Goal: Transaction & Acquisition: Book appointment/travel/reservation

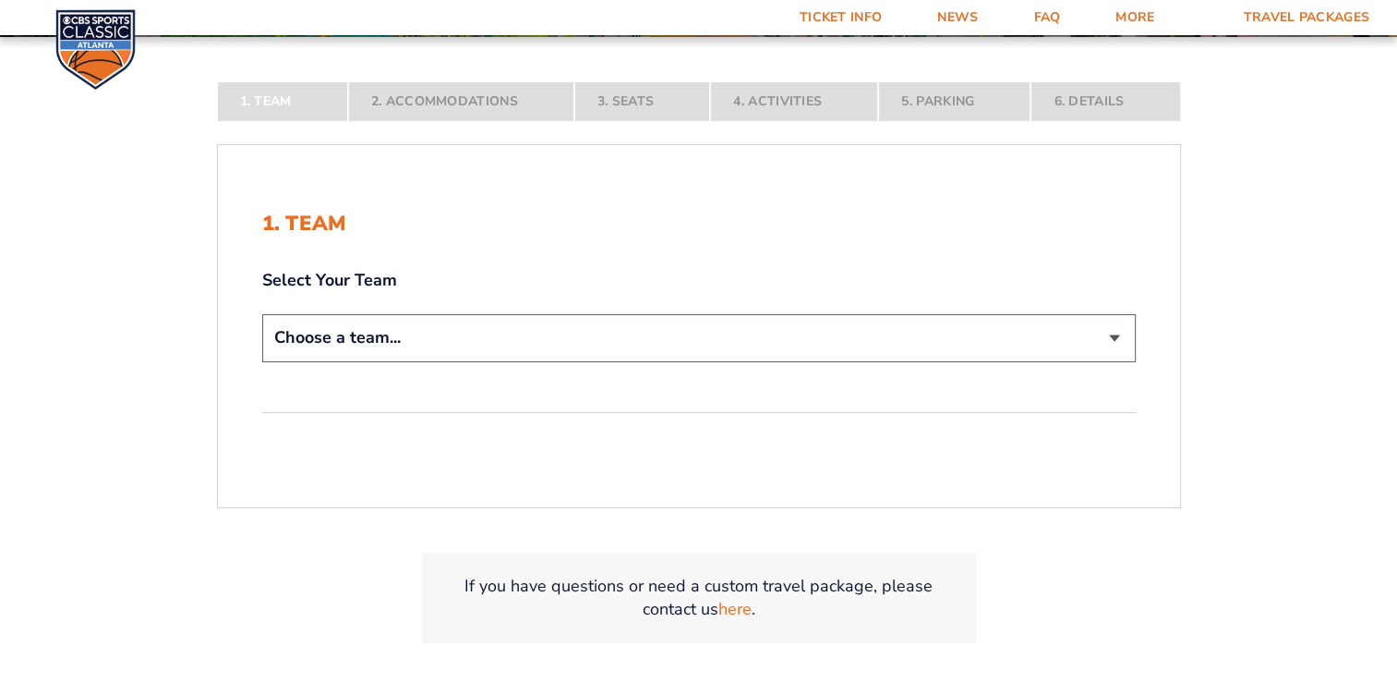
scroll to position [334, 0]
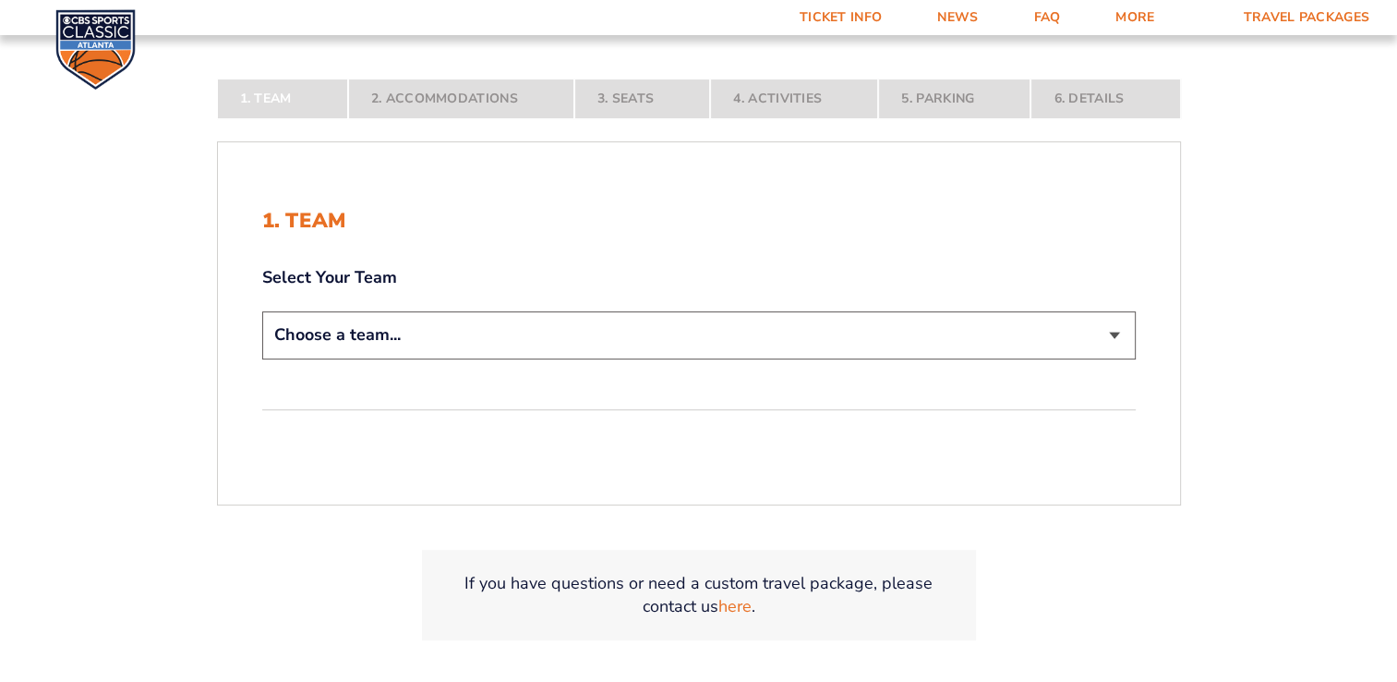
click at [1081, 334] on select "Choose a team... [US_STATE] Wildcats [US_STATE] State Buckeyes [US_STATE] Tar H…" at bounding box center [699, 334] width 874 height 47
select select "12757"
click at [262, 358] on select "Choose a team... [US_STATE] Wildcats [US_STATE] State Buckeyes [US_STATE] Tar H…" at bounding box center [699, 334] width 874 height 47
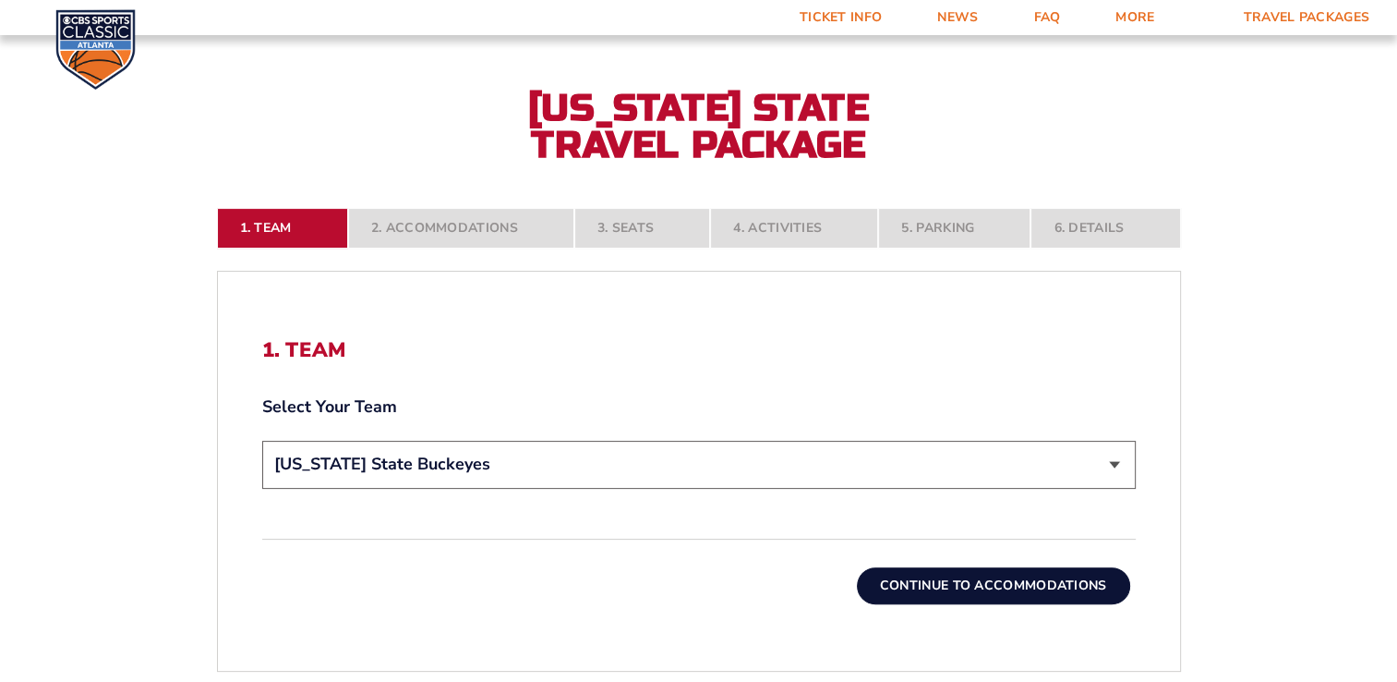
click at [1023, 583] on button "Continue To Accommodations" at bounding box center [993, 585] width 273 height 37
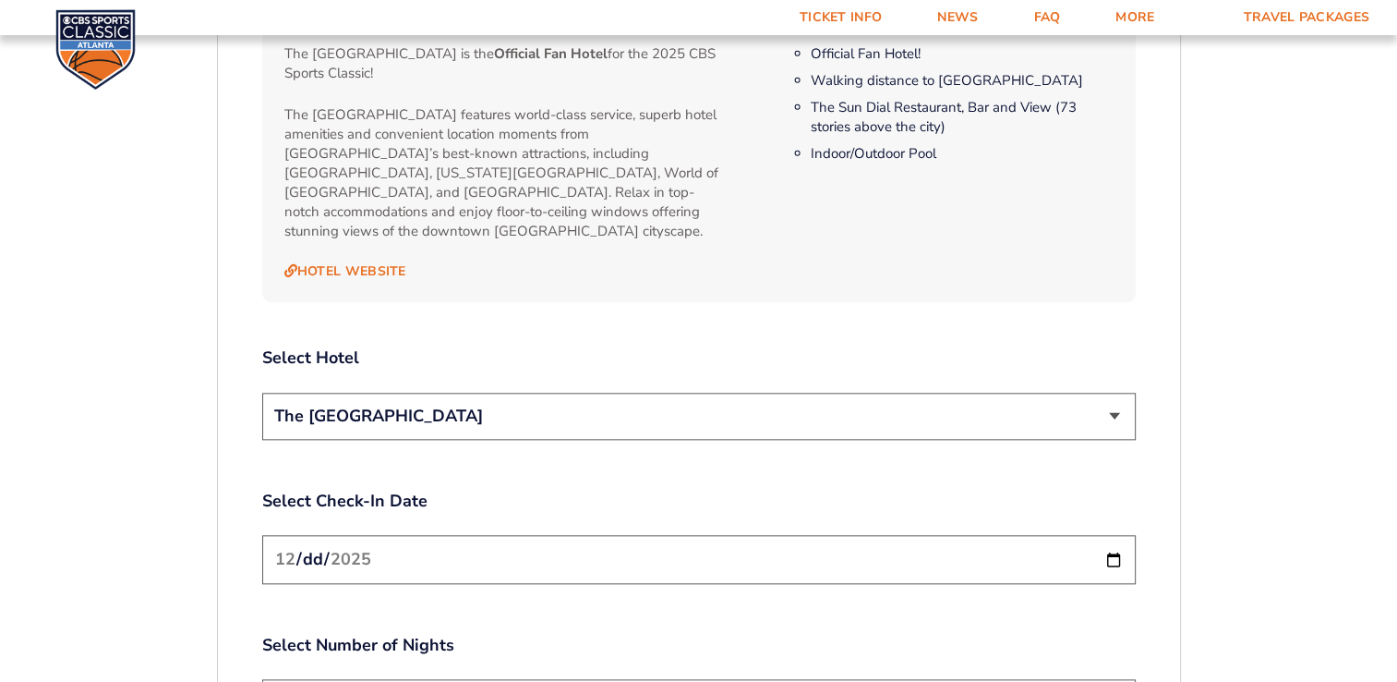
scroll to position [2053, 0]
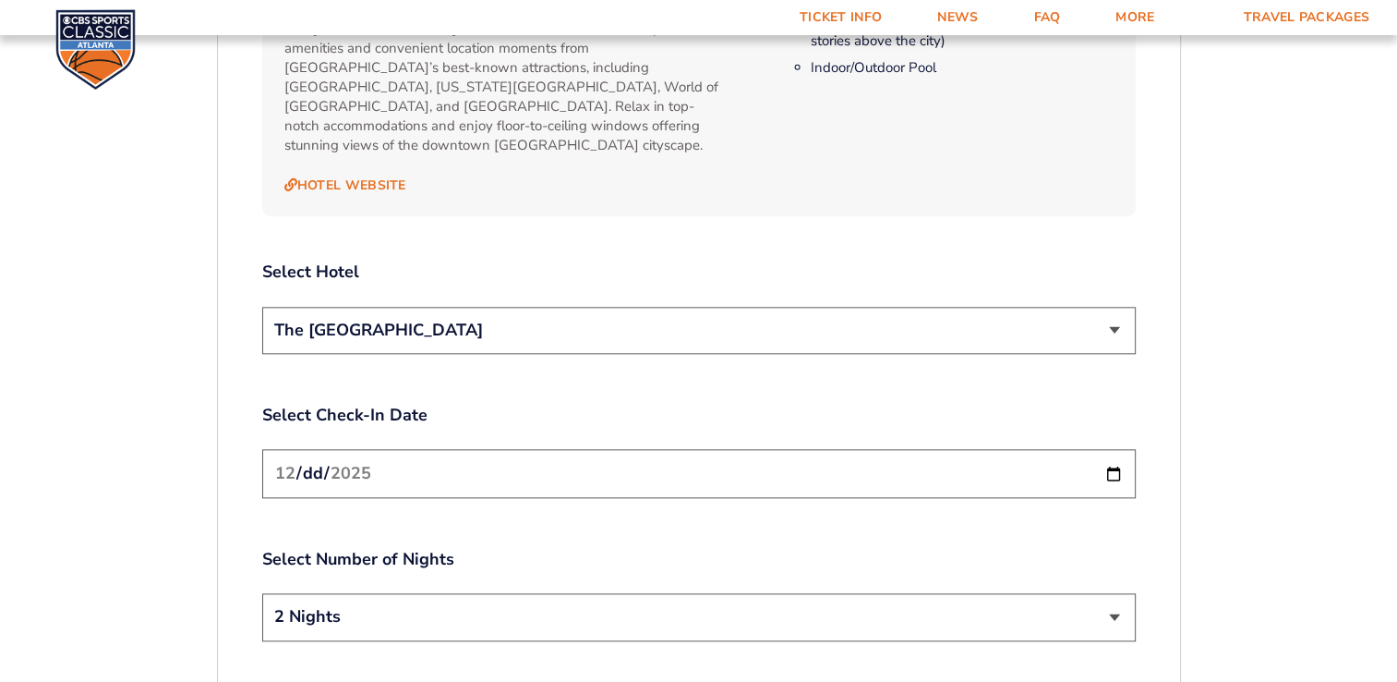
click at [1113, 307] on select "The [GEOGRAPHIC_DATA]" at bounding box center [699, 330] width 874 height 47
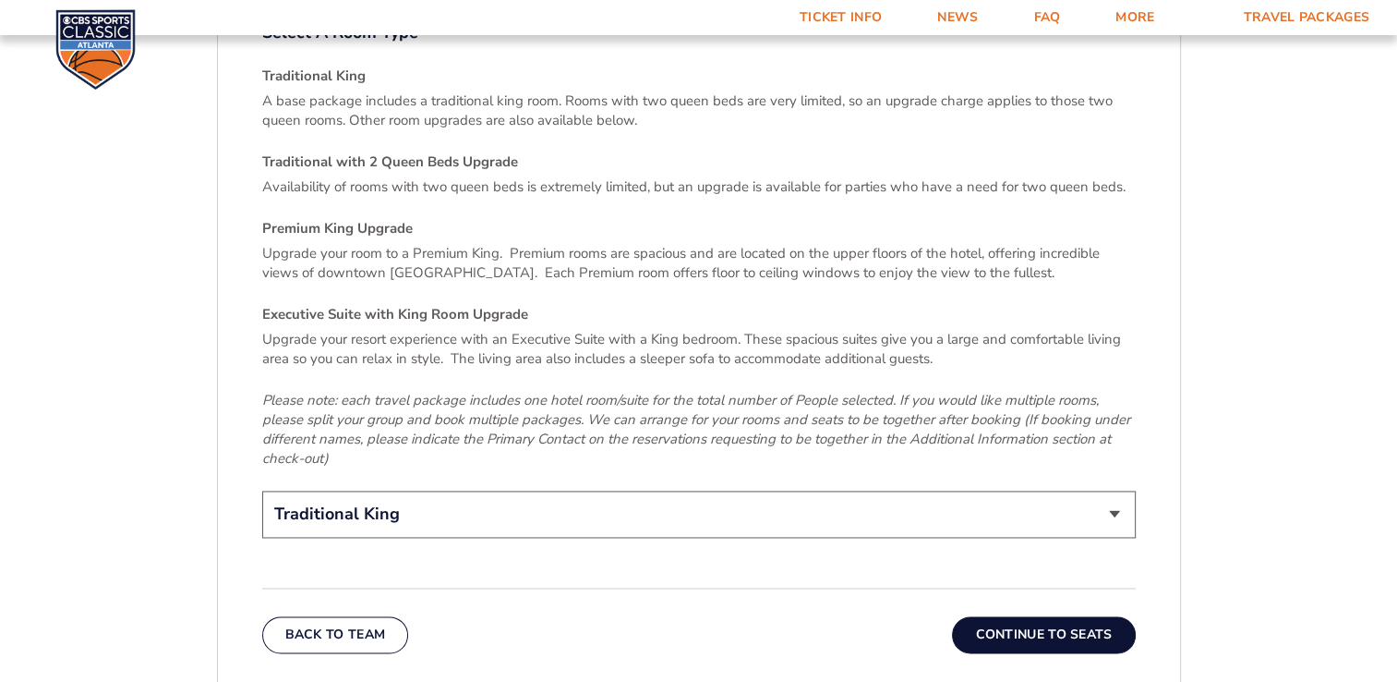
scroll to position [2706, 0]
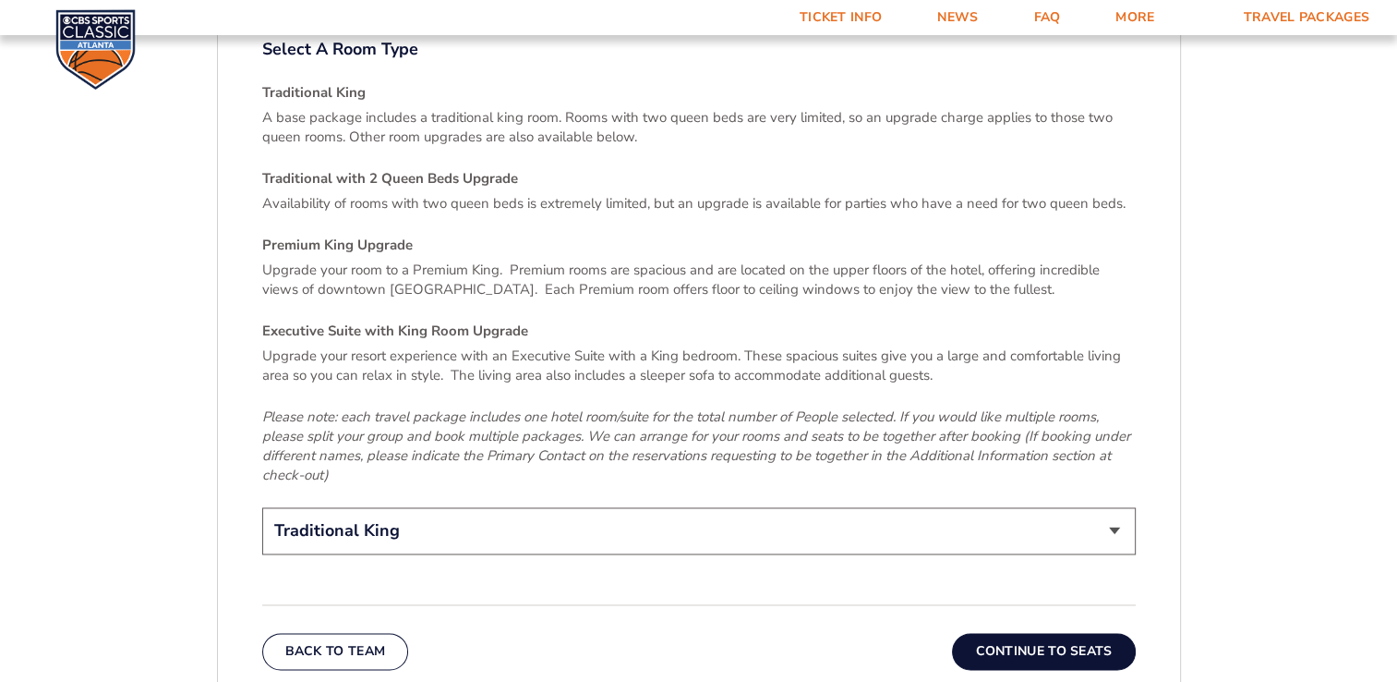
click at [1104, 512] on select "Traditional King Traditional with 2 Queen Beds Upgrade (+$45 per night) Premium…" at bounding box center [699, 530] width 874 height 47
click at [262, 507] on select "Traditional King Traditional with 2 Queen Beds Upgrade (+$45 per night) Premium…" at bounding box center [699, 530] width 874 height 47
click at [620, 524] on select "Traditional King Traditional with 2 Queen Beds Upgrade (+$45 per night) Premium…" at bounding box center [699, 530] width 874 height 47
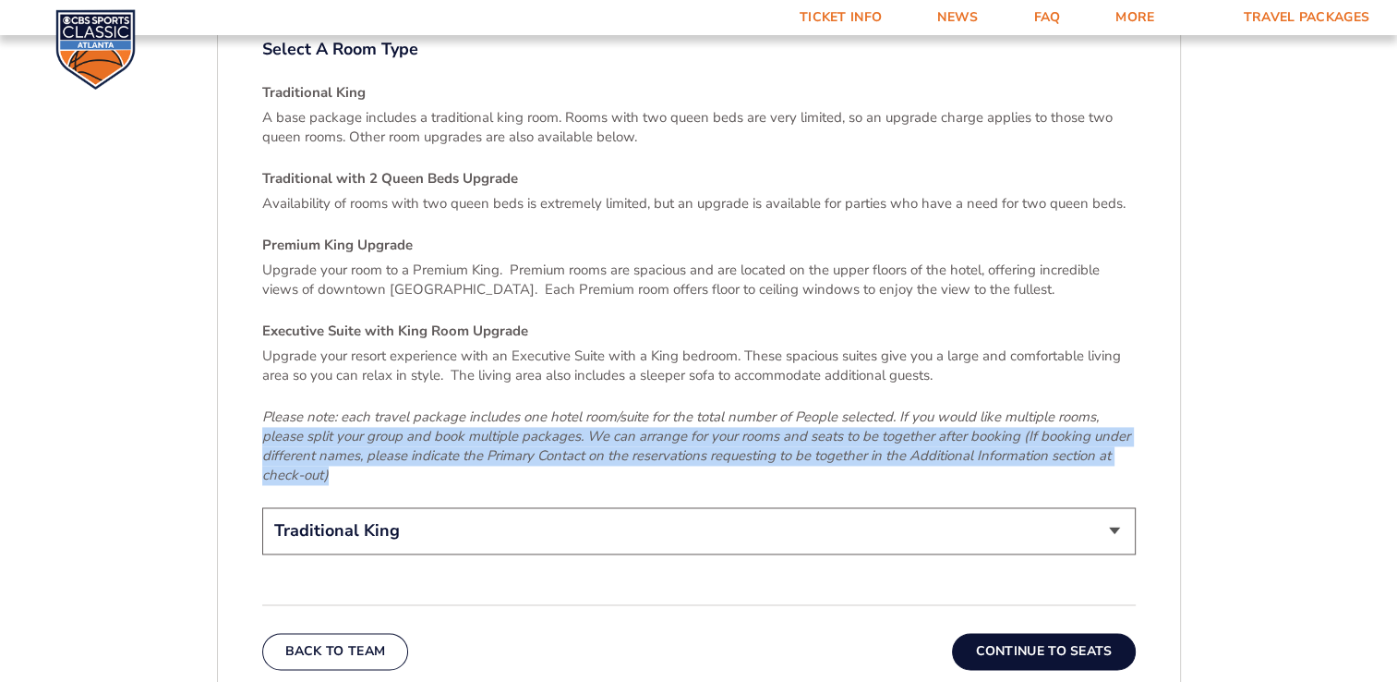
drag, startPoint x: 1343, startPoint y: 382, endPoint x: 1360, endPoint y: 449, distance: 68.8
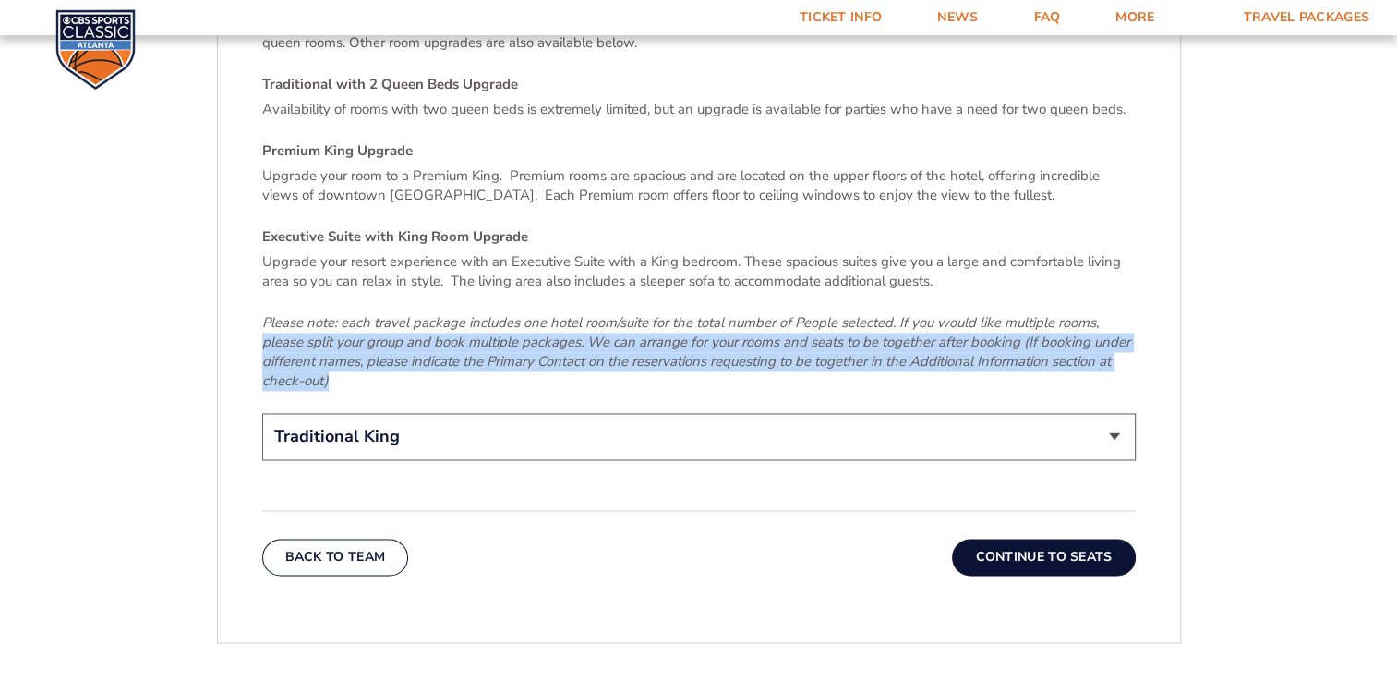
scroll to position [2818, 0]
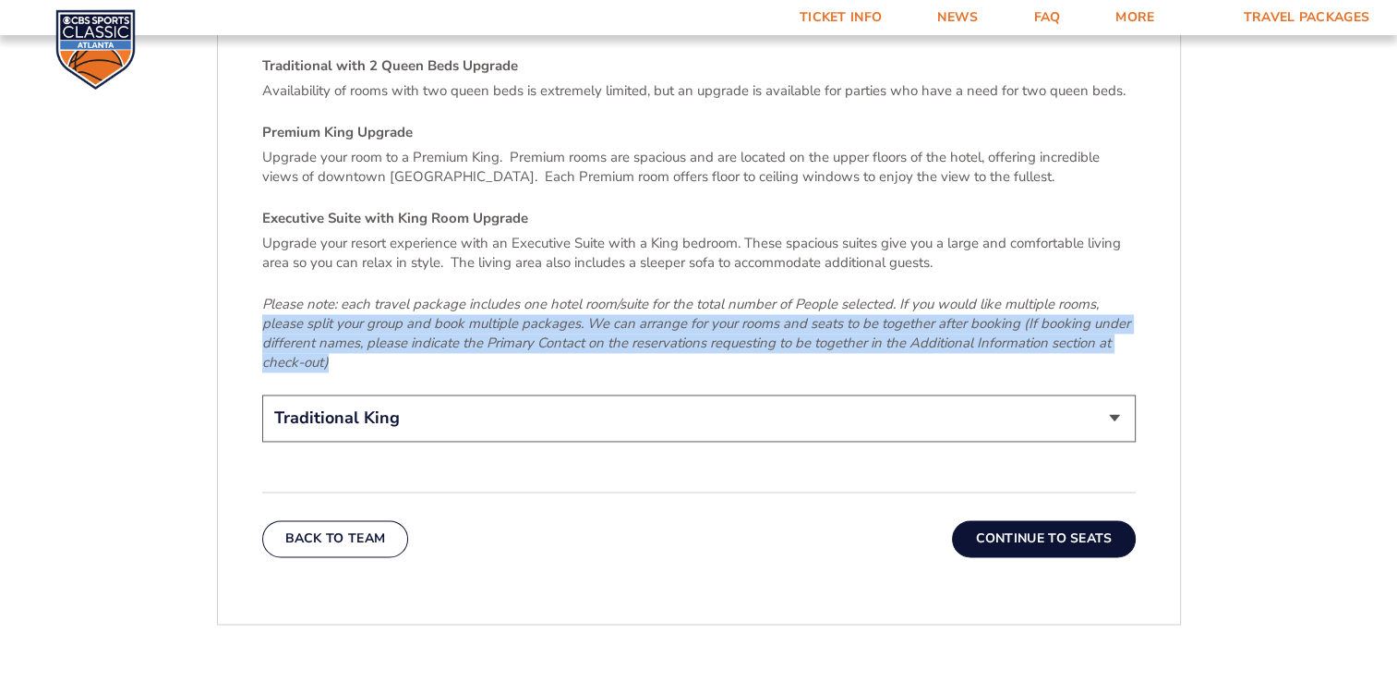
click at [1009, 523] on button "Continue To Seats" at bounding box center [1043, 538] width 183 height 37
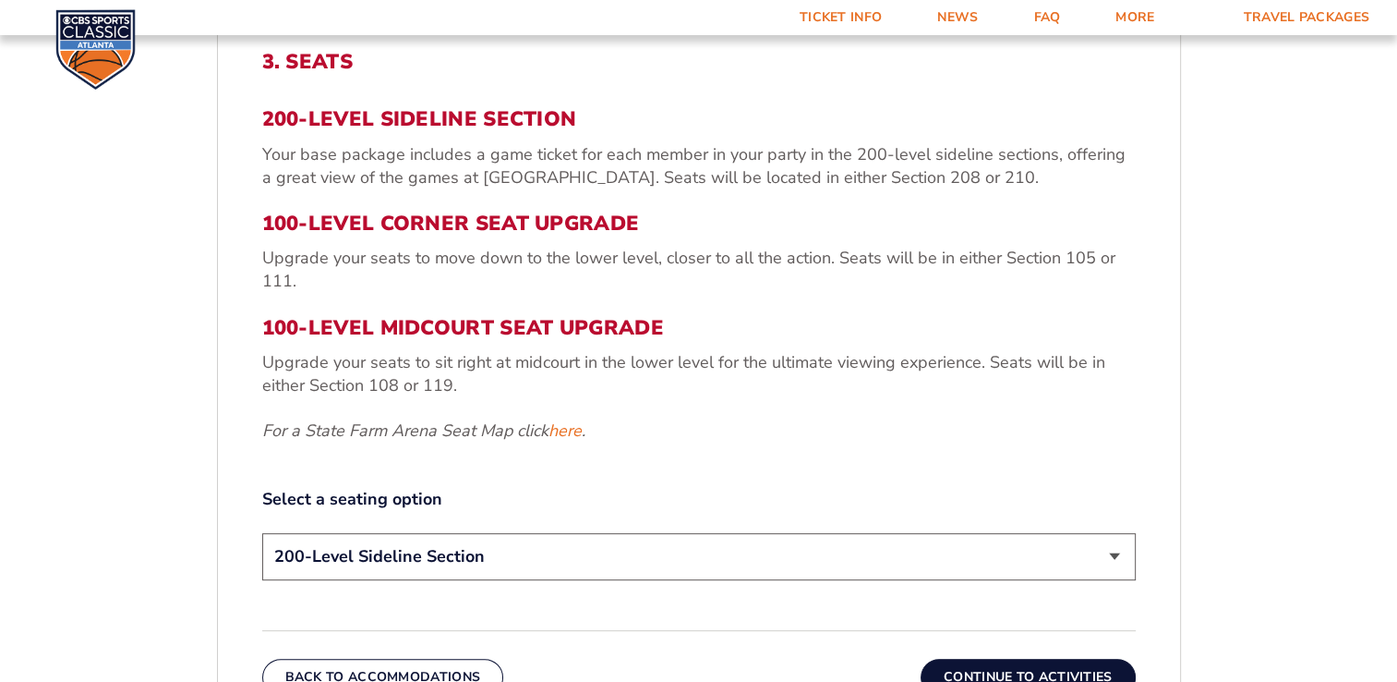
scroll to position [646, 0]
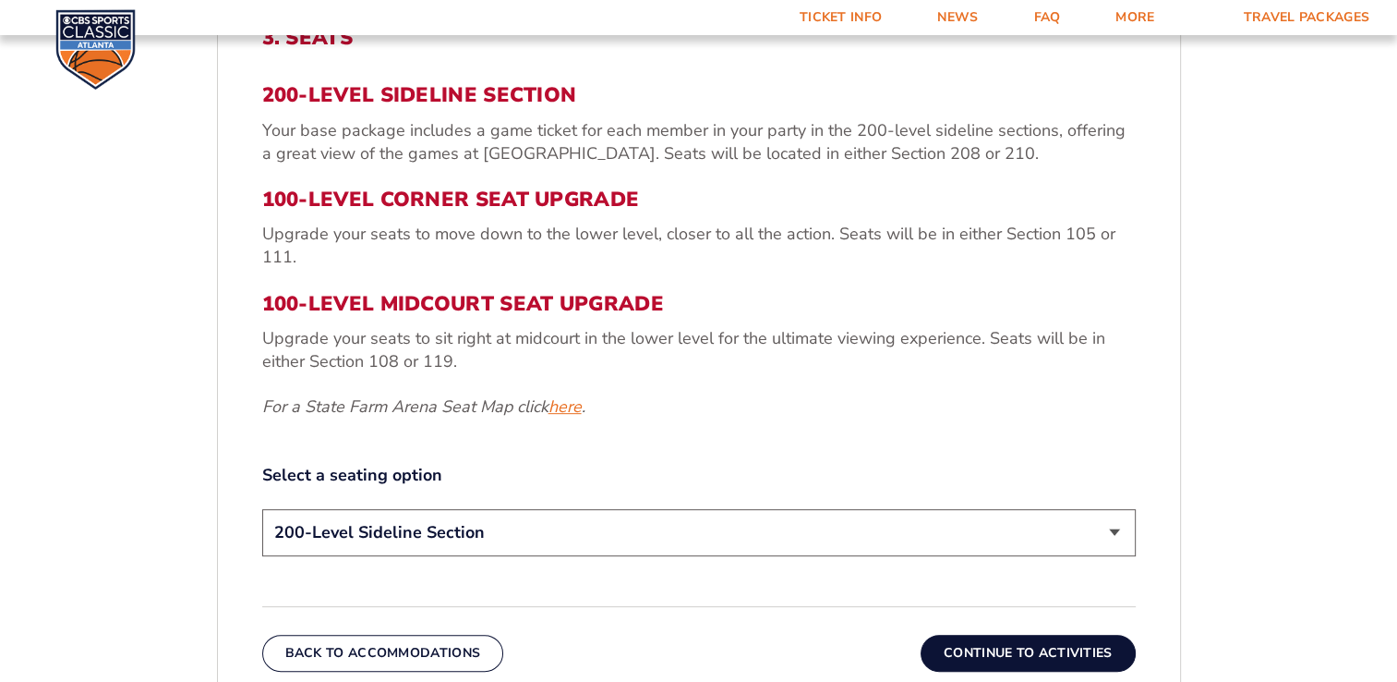
click at [573, 412] on link "here" at bounding box center [565, 406] width 33 height 23
click at [564, 408] on link "here" at bounding box center [565, 406] width 33 height 23
click at [563, 408] on link "here" at bounding box center [565, 406] width 33 height 23
click at [597, 520] on select "200-Level Sideline Section 100-Level Corner Seat Upgrade (+$120 per person) 100…" at bounding box center [699, 532] width 874 height 47
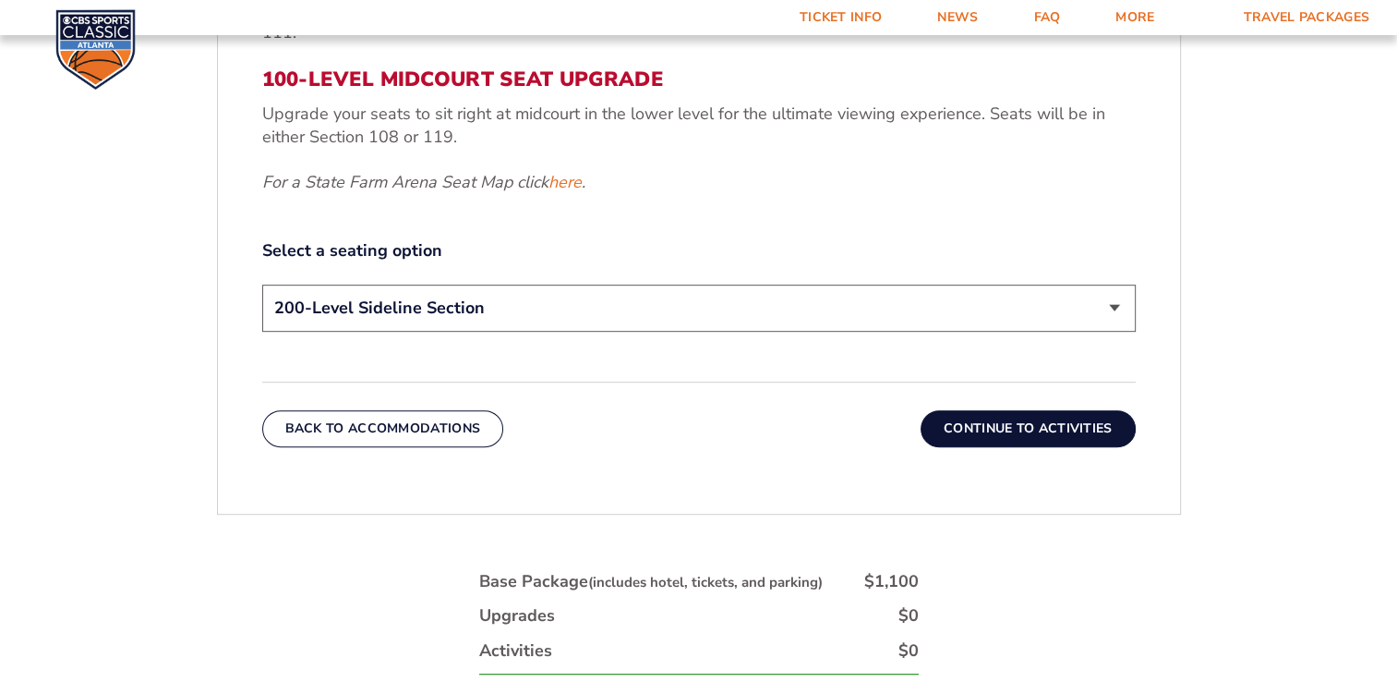
scroll to position [923, 0]
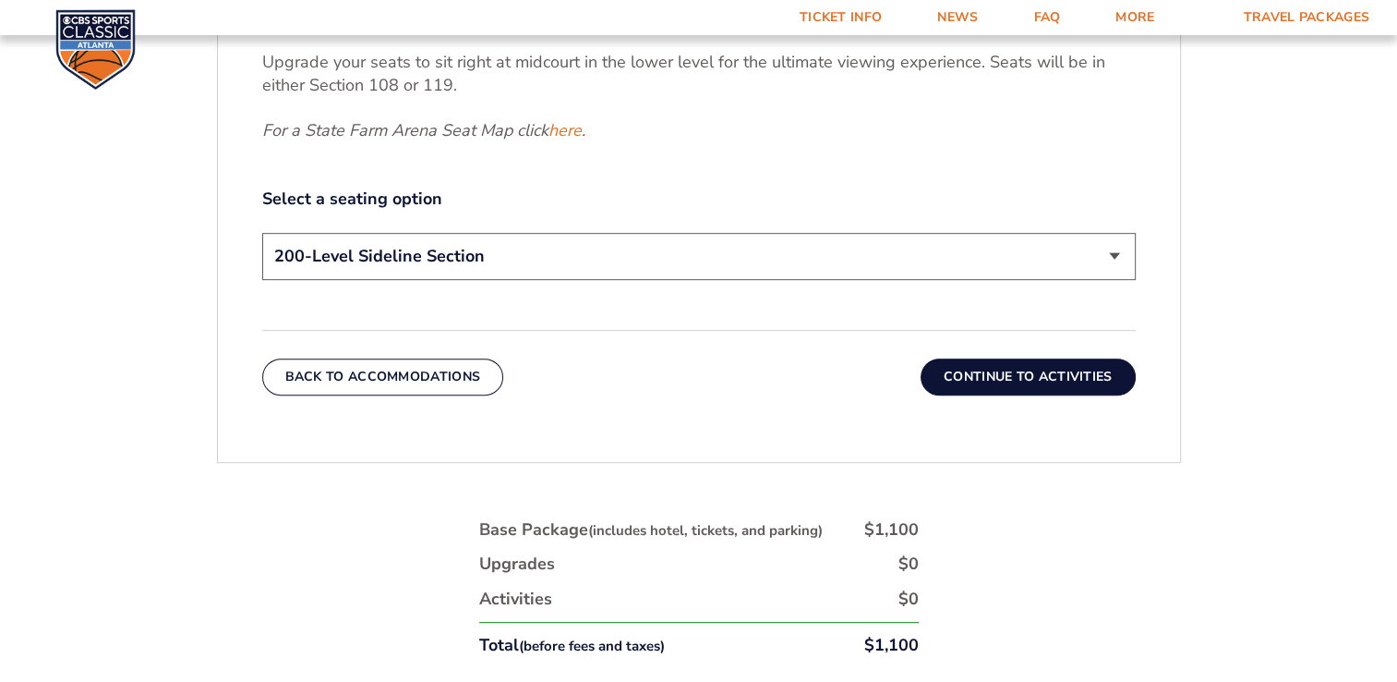
click at [1116, 249] on select "200-Level Sideline Section 100-Level Corner Seat Upgrade (+$120 per person) 100…" at bounding box center [699, 256] width 874 height 47
select select "100-Level Corner Seat Upgrade"
click at [262, 233] on select "200-Level Sideline Section 100-Level Corner Seat Upgrade (+$120 per person) 100…" at bounding box center [699, 256] width 874 height 47
click at [1060, 369] on button "Continue To Activities" at bounding box center [1028, 376] width 215 height 37
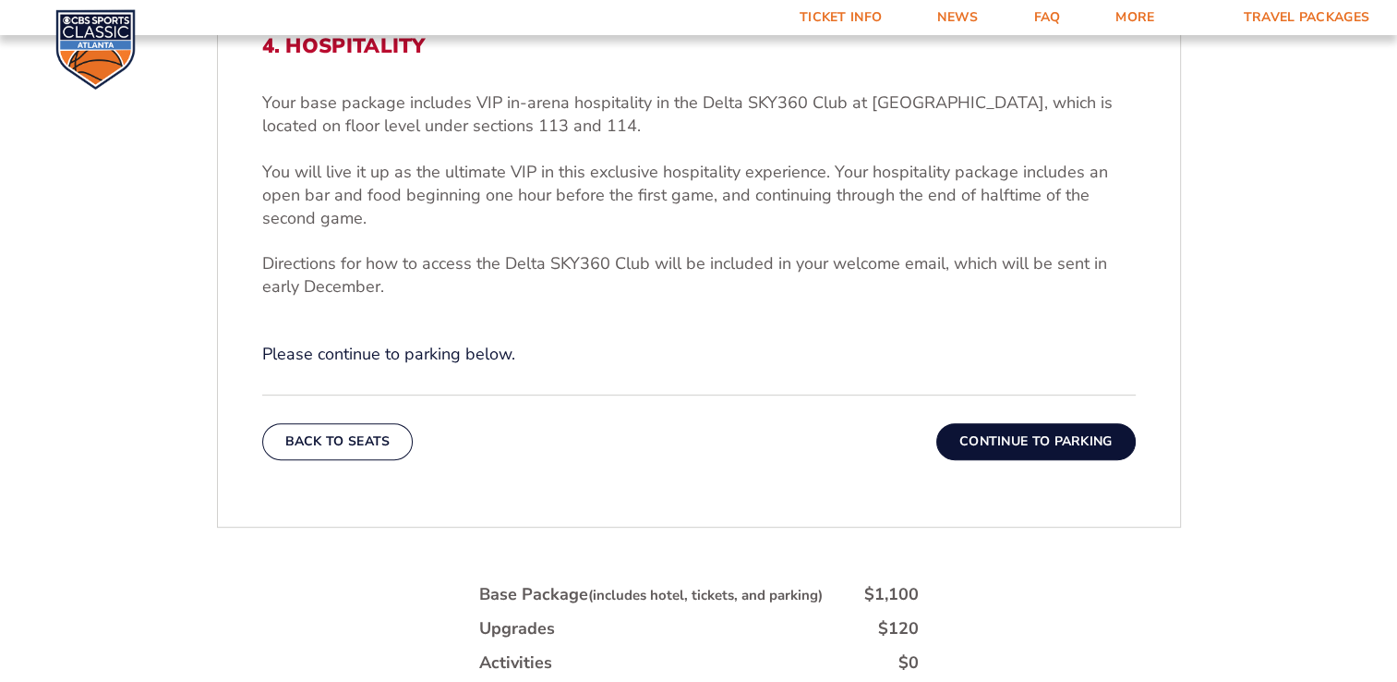
scroll to position [649, 0]
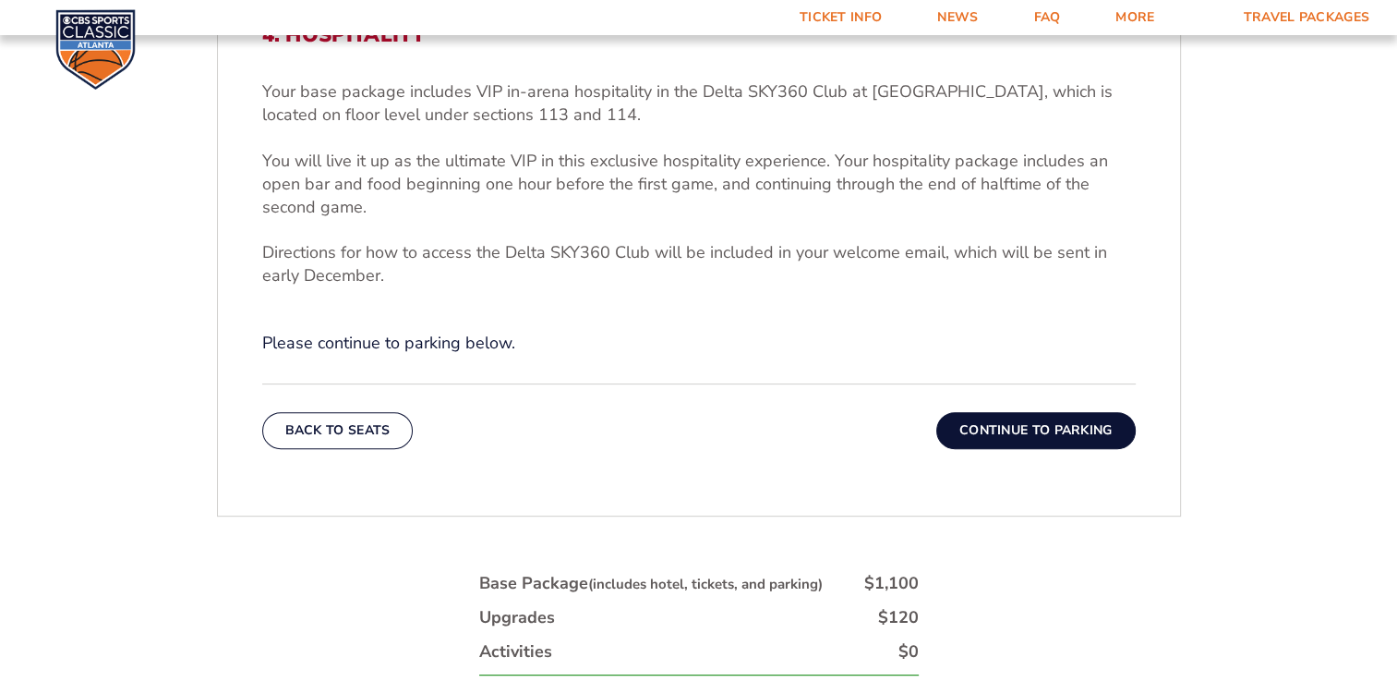
click at [1038, 423] on button "Continue To Parking" at bounding box center [1035, 430] width 199 height 37
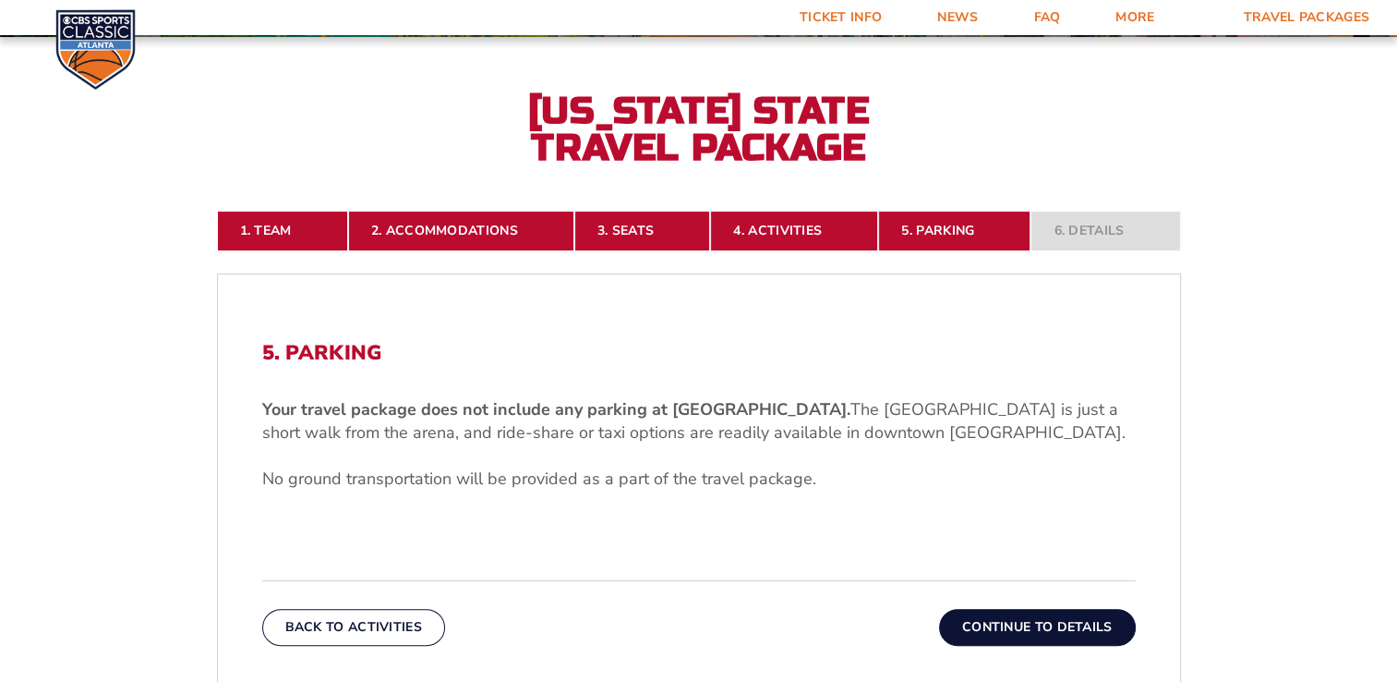
scroll to position [321, 0]
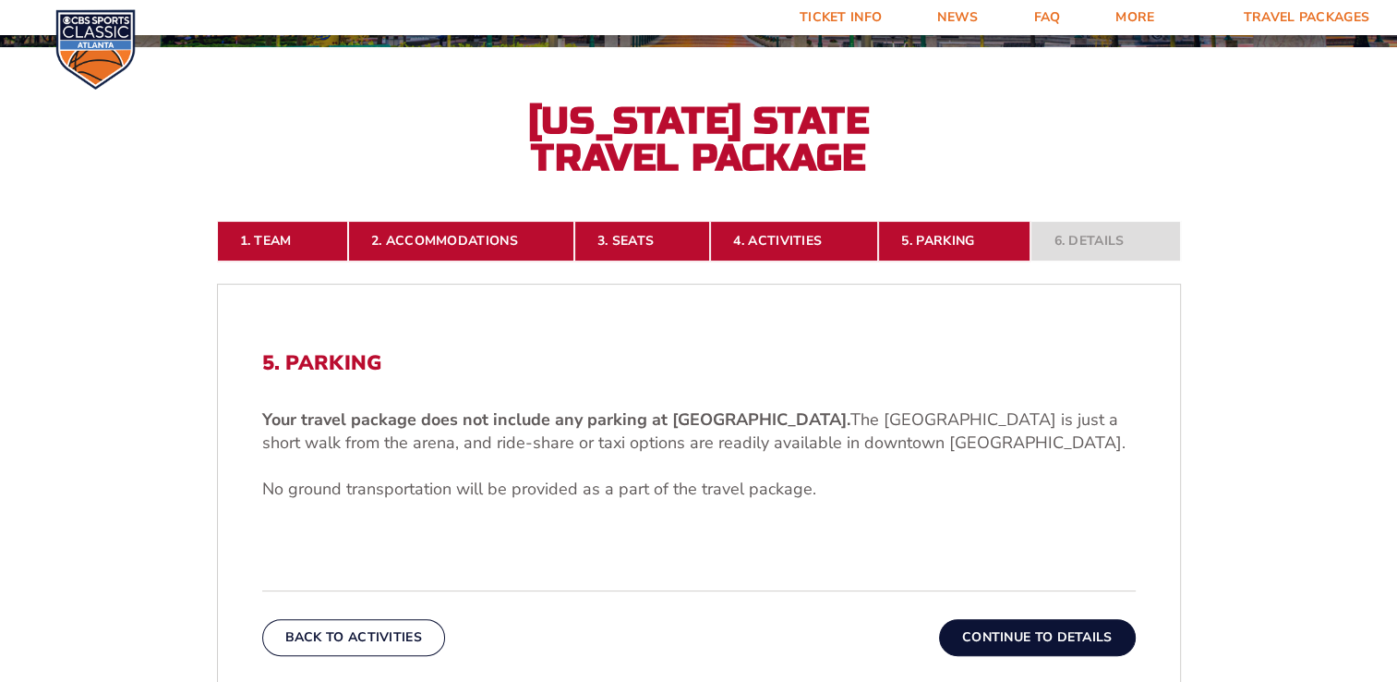
click at [1045, 631] on button "Continue To Details" at bounding box center [1037, 637] width 197 height 37
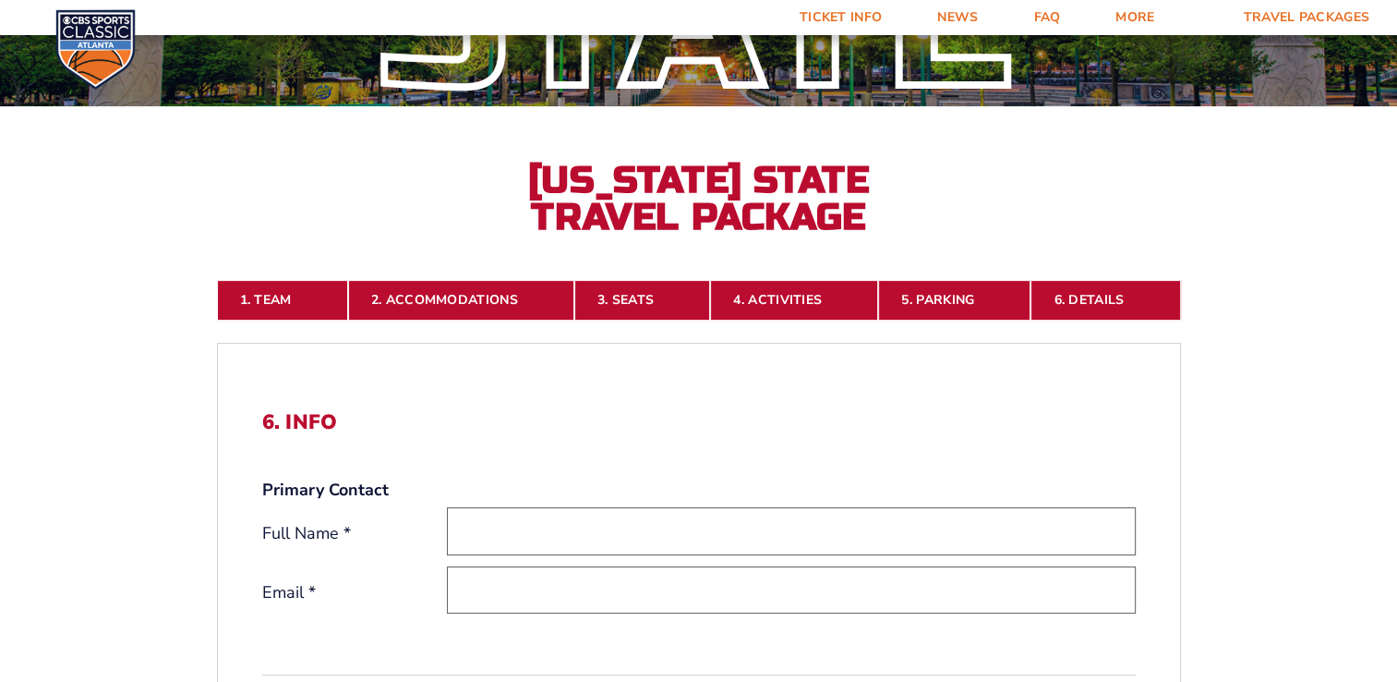
scroll to position [247, 0]
